Goal: Task Accomplishment & Management: Manage account settings

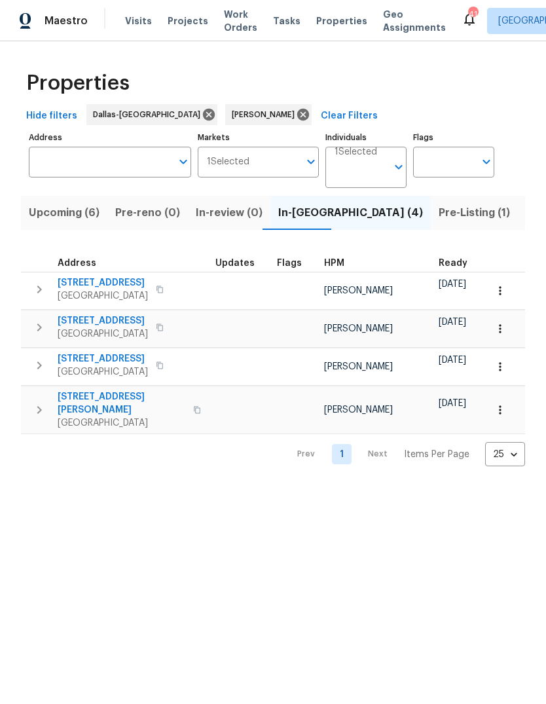
click at [104, 321] on span "106 Willow Ln" at bounding box center [103, 320] width 90 height 13
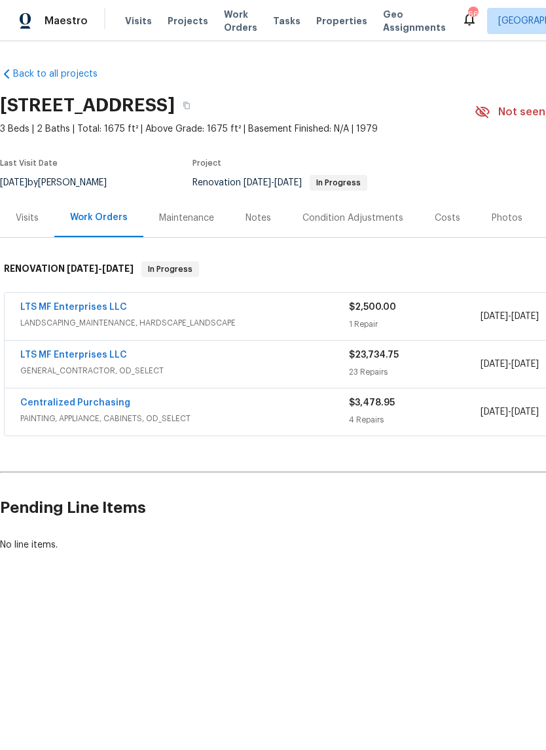
click at [250, 218] on div "Notes" at bounding box center [259, 218] width 26 height 13
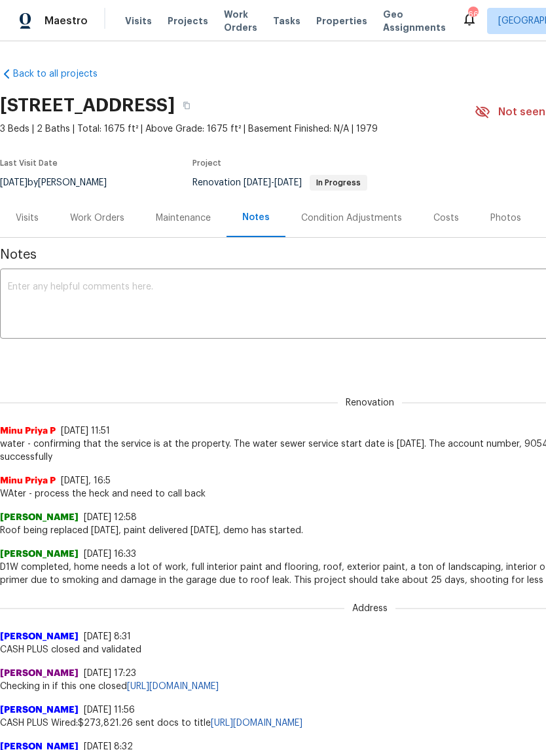
click at [164, 292] on textarea at bounding box center [370, 305] width 725 height 46
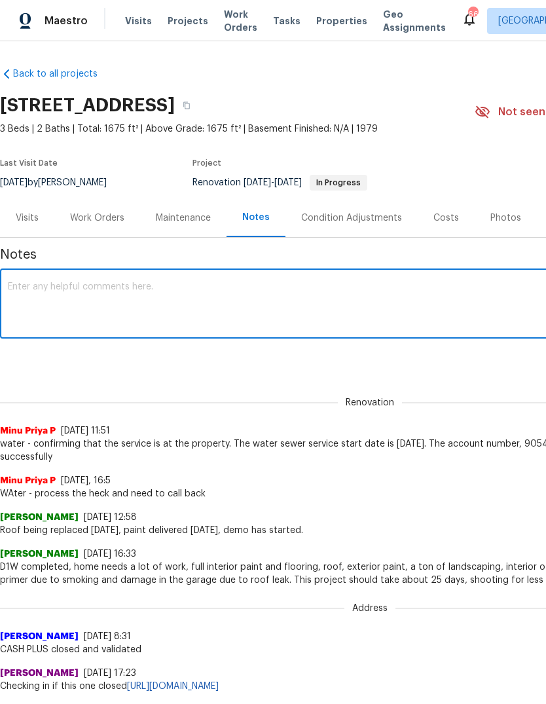
click at [51, 284] on textarea at bounding box center [370, 305] width 725 height 46
paste textarea "Debris- All interior/exterior debris, and personal items have been removed. (Do…"
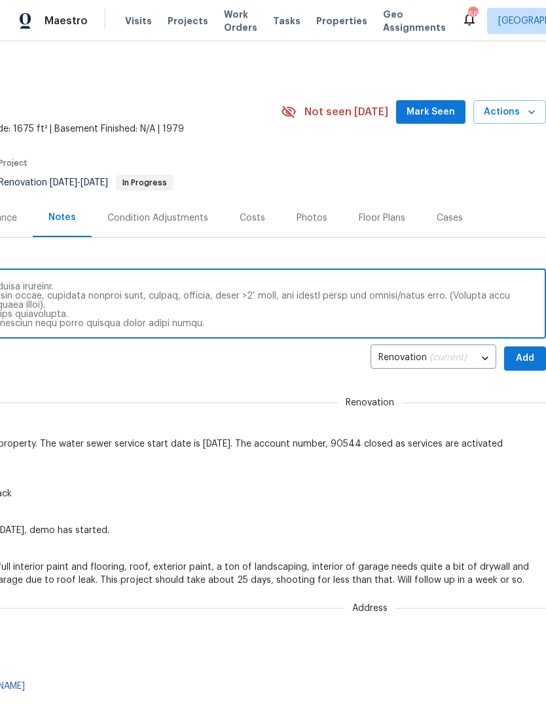
scroll to position [0, 194]
type textarea "Debris- All interior/exterior debris, and personal items have been removed. (Do…"
click at [525, 355] on span "Add" at bounding box center [525, 359] width 21 height 16
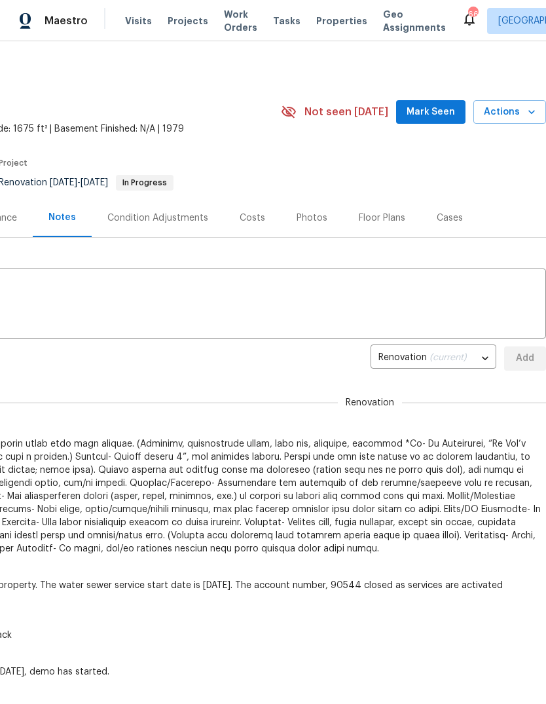
scroll to position [0, 0]
click at [448, 114] on span "Mark Seen" at bounding box center [431, 112] width 48 height 16
click at [516, 118] on span "Actions" at bounding box center [510, 112] width 52 height 16
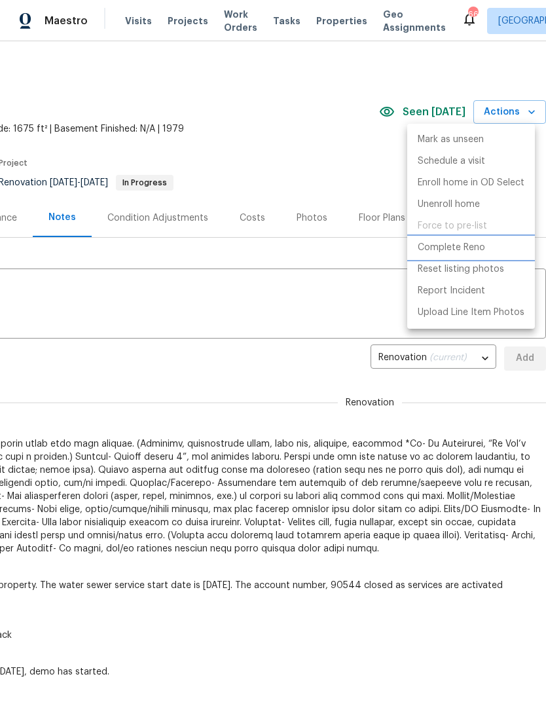
click at [477, 250] on p "Complete Reno" at bounding box center [451, 248] width 67 height 14
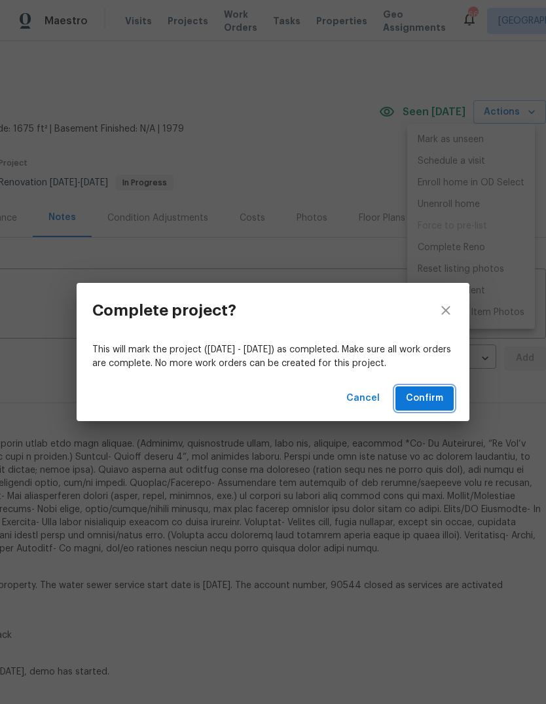
click at [436, 399] on span "Confirm" at bounding box center [424, 398] width 37 height 16
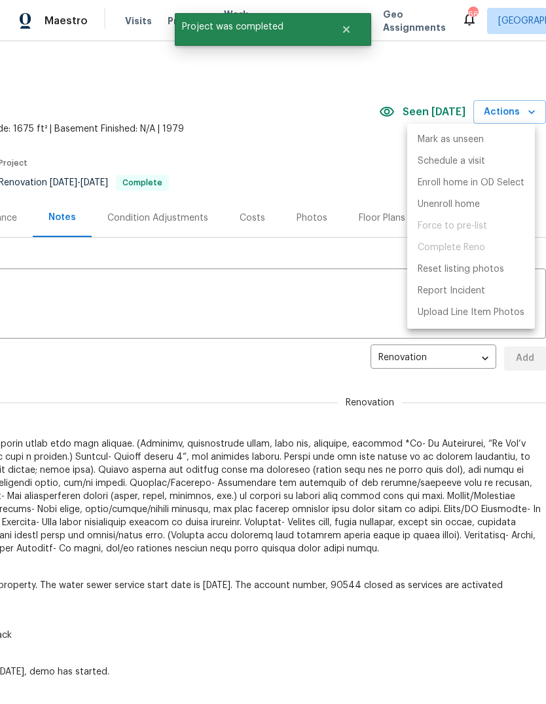
click at [342, 161] on div at bounding box center [273, 352] width 546 height 704
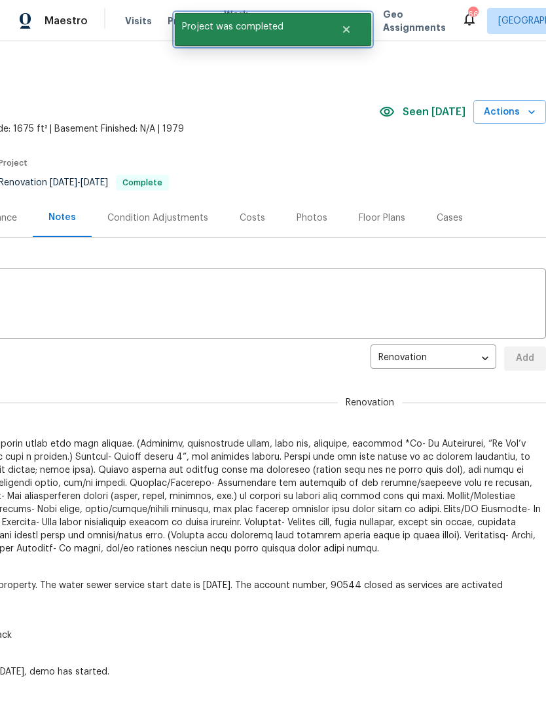
click at [346, 33] on icon "Close" at bounding box center [346, 29] width 10 height 10
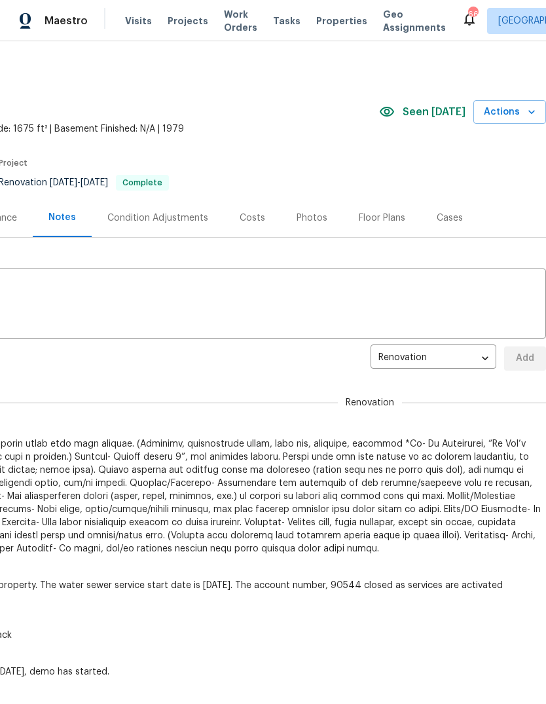
scroll to position [0, 194]
click at [522, 112] on span "Actions" at bounding box center [510, 112] width 52 height 16
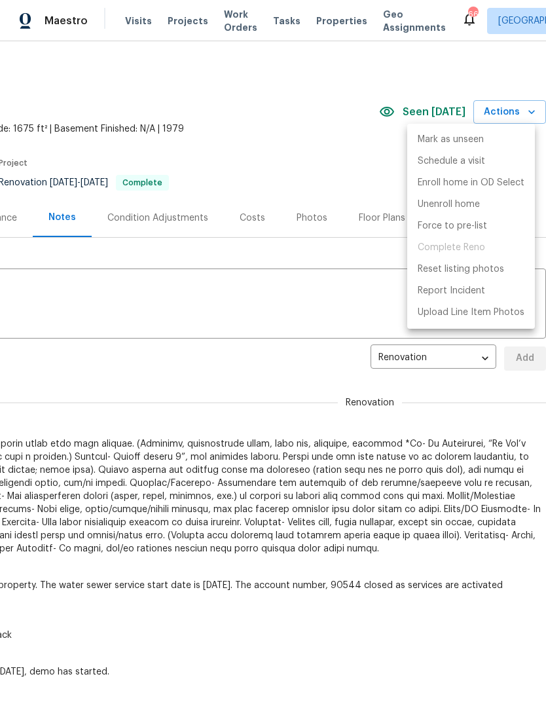
click at [340, 144] on div at bounding box center [273, 352] width 546 height 704
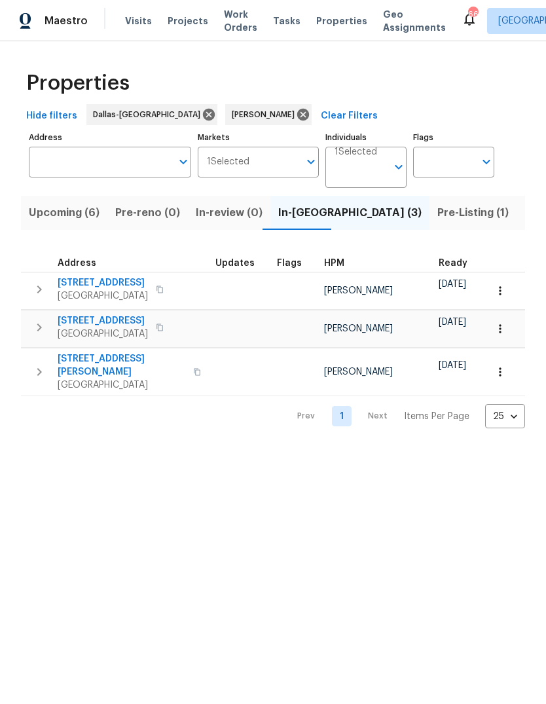
click at [438, 212] on span "Pre-Listing (1)" at bounding box center [473, 213] width 71 height 18
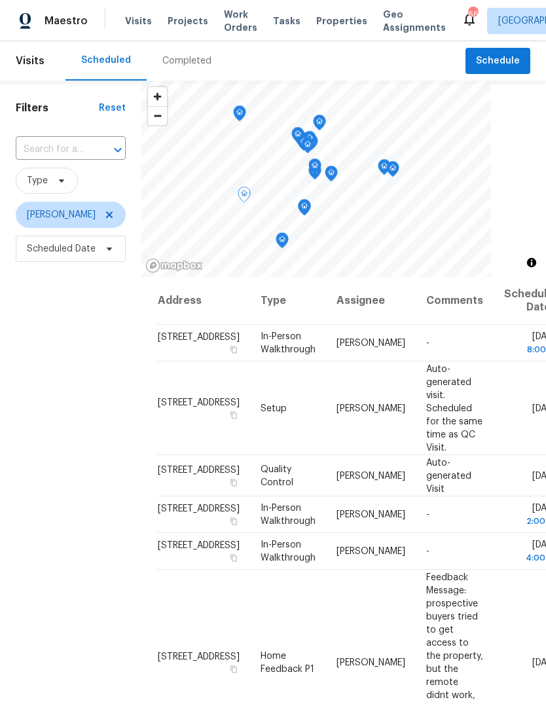
click at [0, 0] on icon at bounding box center [0, 0] width 0 height 0
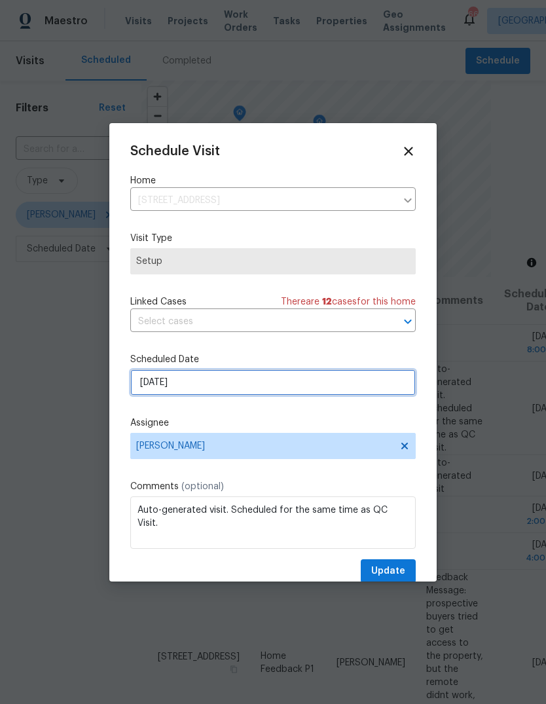
click at [213, 389] on input "[DATE]" at bounding box center [273, 383] width 286 height 26
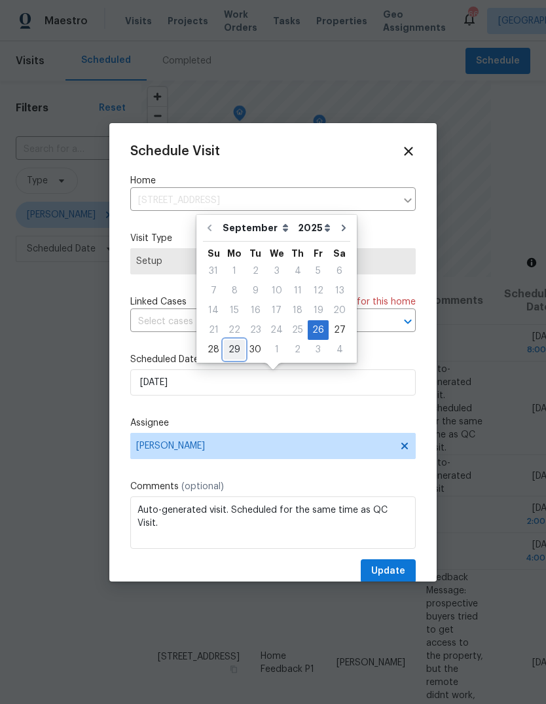
click at [233, 350] on div "29" at bounding box center [234, 350] width 21 height 18
type input "[DATE]"
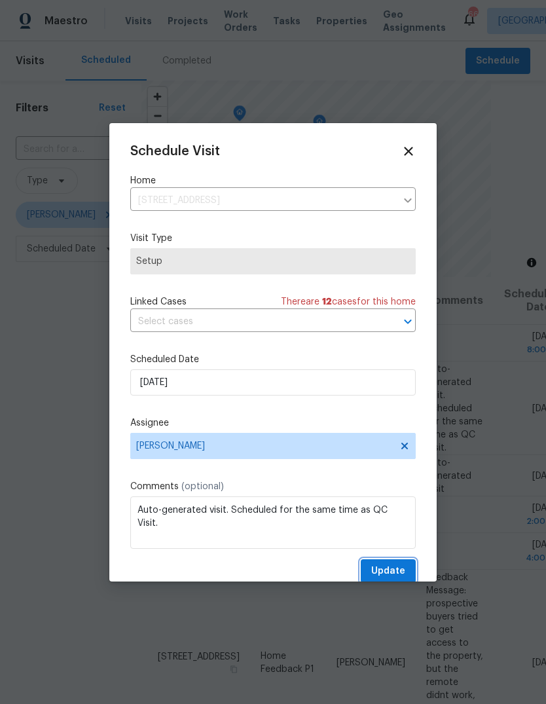
click at [400, 574] on span "Update" at bounding box center [388, 571] width 34 height 16
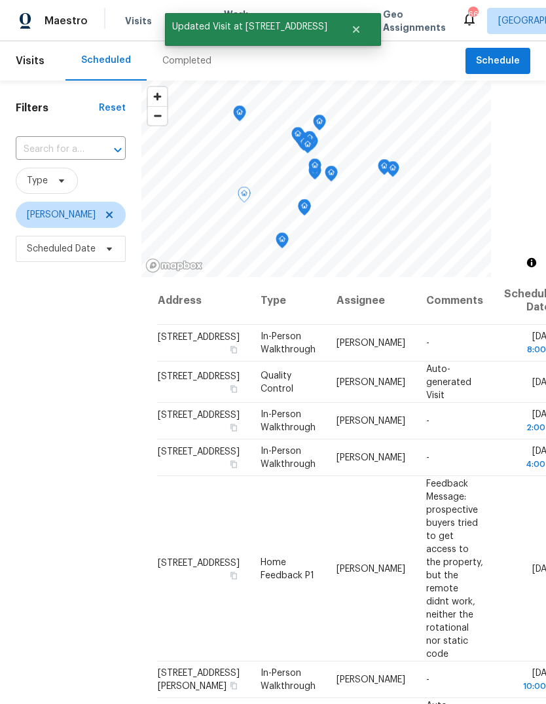
click at [0, 0] on div at bounding box center [0, 0] width 0 height 0
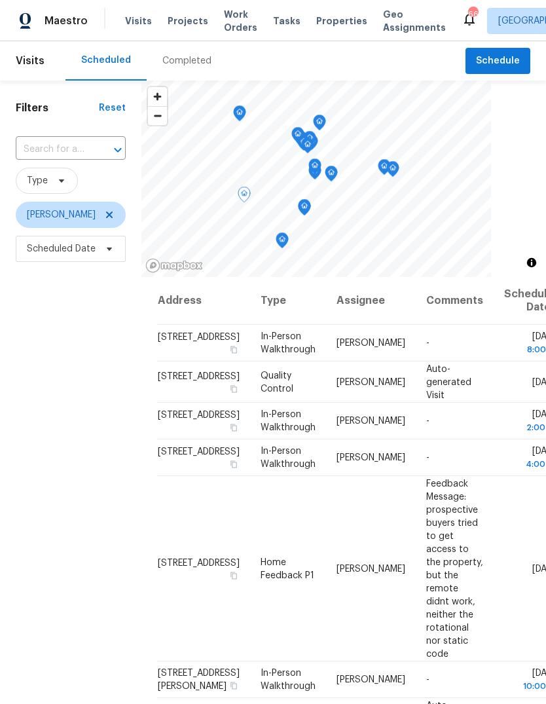
click at [0, 0] on icon at bounding box center [0, 0] width 0 height 0
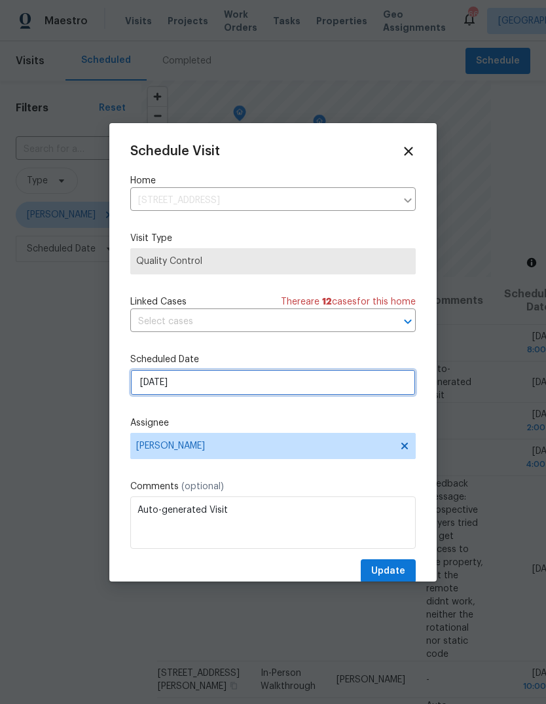
click at [197, 389] on input "[DATE]" at bounding box center [273, 383] width 286 height 26
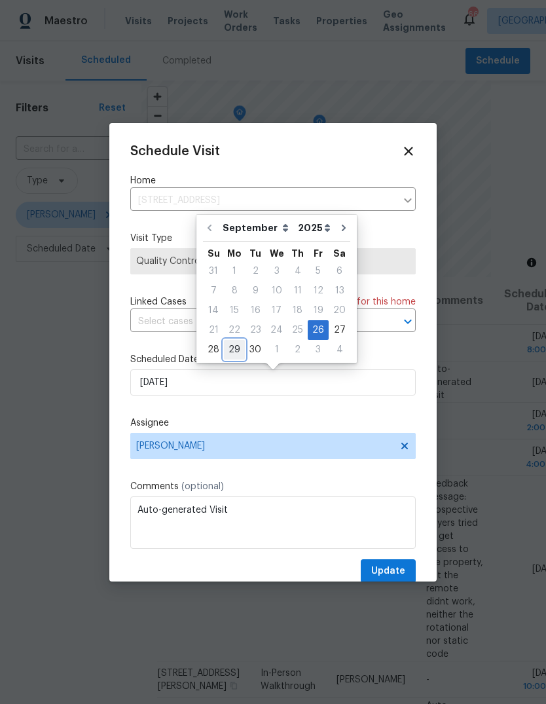
click at [234, 356] on div "29" at bounding box center [234, 350] width 21 height 18
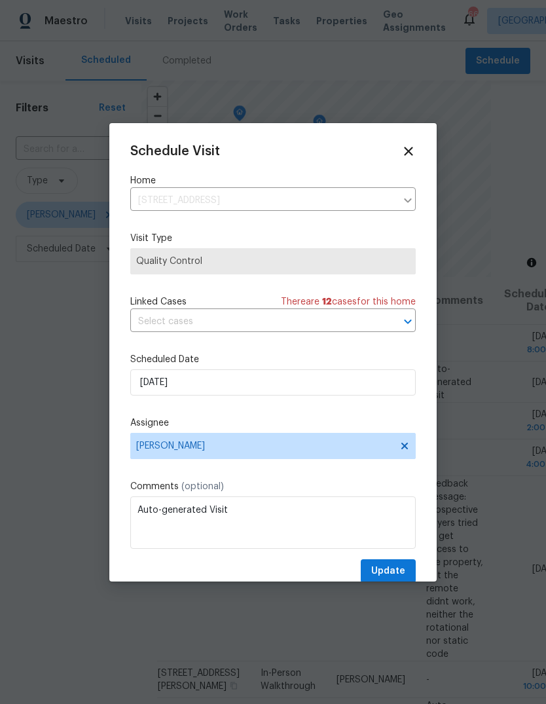
type input "[DATE]"
click at [400, 579] on span "Update" at bounding box center [388, 571] width 34 height 16
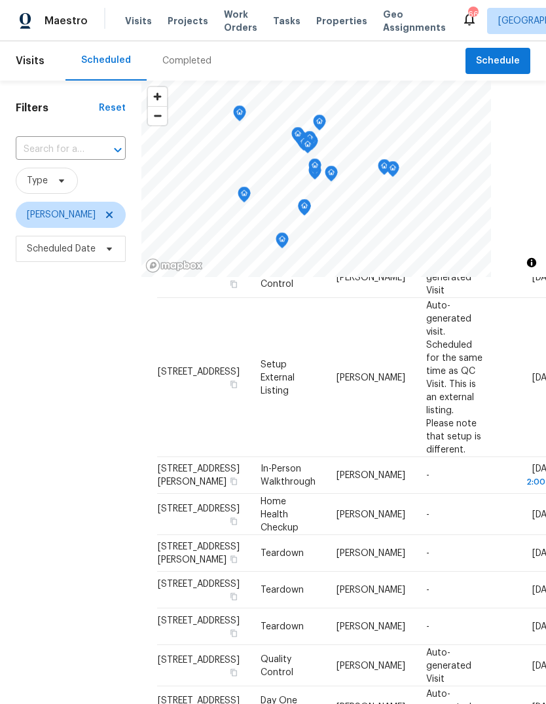
scroll to position [790, 0]
click at [0, 0] on icon at bounding box center [0, 0] width 0 height 0
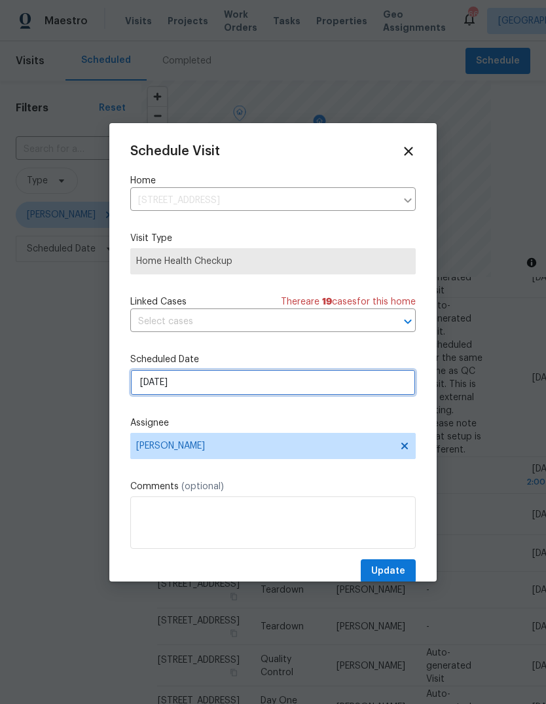
click at [204, 396] on input "[DATE]" at bounding box center [273, 383] width 286 height 26
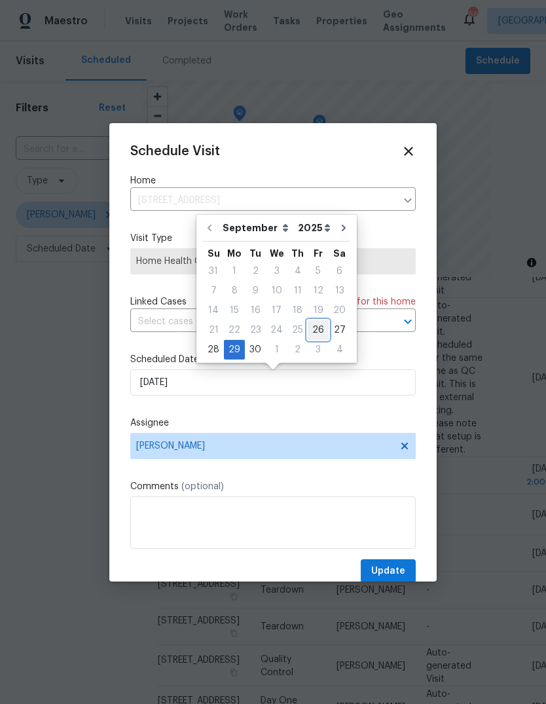
click at [309, 335] on div "26" at bounding box center [318, 330] width 21 height 18
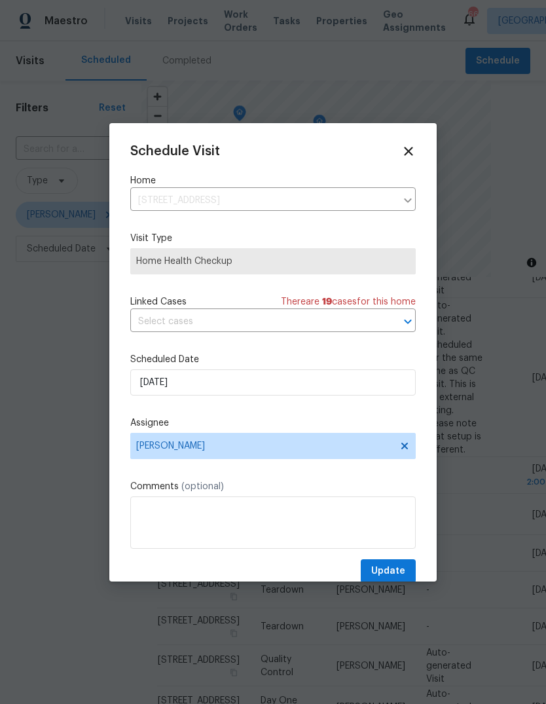
type input "[DATE]"
click at [398, 578] on span "Update" at bounding box center [388, 571] width 34 height 16
